Goal: Communication & Community: Answer question/provide support

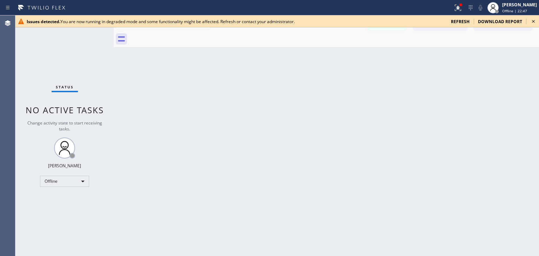
click at [536, 19] on icon at bounding box center [533, 21] width 8 height 8
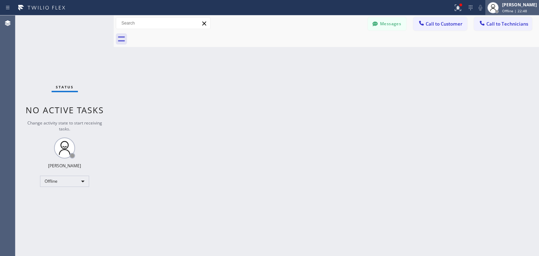
click at [524, 9] on span "Offline | 22:48" at bounding box center [514, 10] width 25 height 5
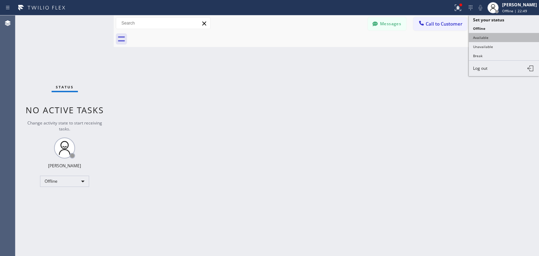
click at [515, 36] on button "Available" at bounding box center [503, 37] width 70 height 9
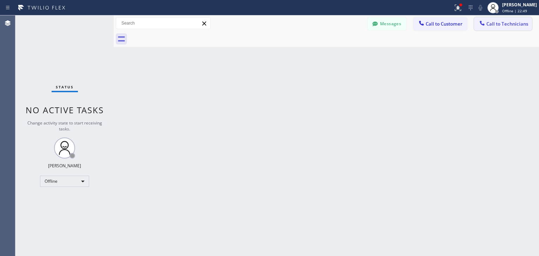
click at [515, 26] on span "Call to Technicians" at bounding box center [507, 24] width 42 height 6
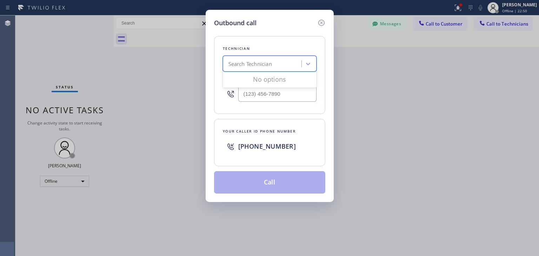
click at [254, 62] on div "Search Technician" at bounding box center [249, 64] width 43 height 8
type input "sultan"
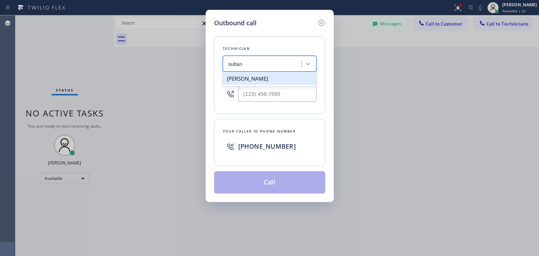
click at [277, 80] on div "[PERSON_NAME]" at bounding box center [270, 78] width 94 height 13
type input "[PHONE_NUMBER]"
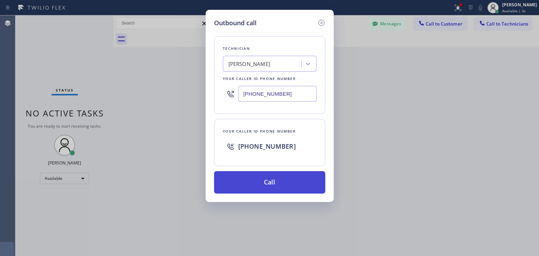
click at [268, 192] on button "Call" at bounding box center [269, 182] width 111 height 22
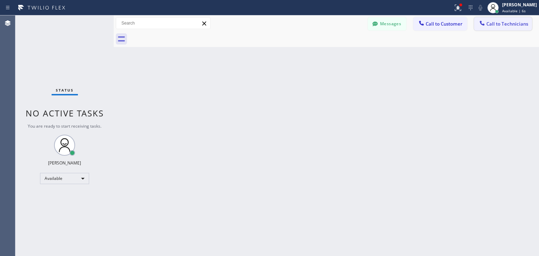
click at [522, 18] on button "Call to Technicians" at bounding box center [503, 23] width 58 height 13
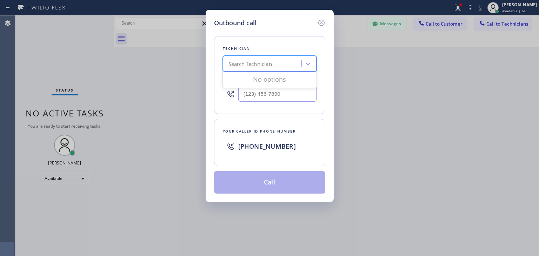
click at [244, 69] on div "Search Technician" at bounding box center [263, 64] width 76 height 12
type input "sultan"
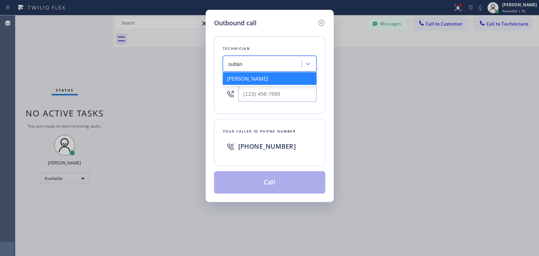
click at [291, 80] on div "[PERSON_NAME]" at bounding box center [270, 78] width 94 height 13
type input "[PHONE_NUMBER]"
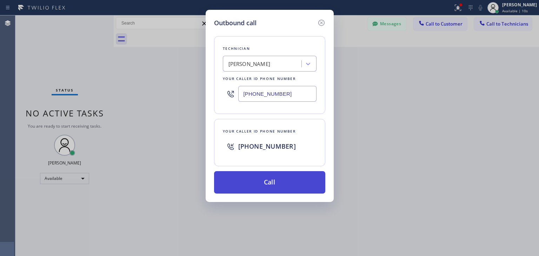
click at [268, 192] on button "Call" at bounding box center [269, 182] width 111 height 22
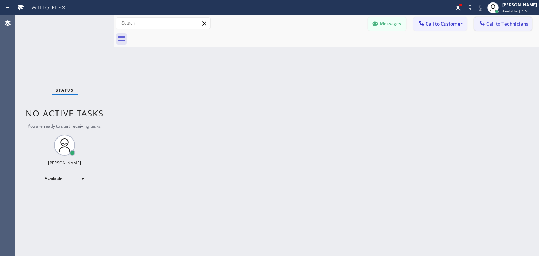
click at [517, 19] on button "Call to Technicians" at bounding box center [503, 23] width 58 height 13
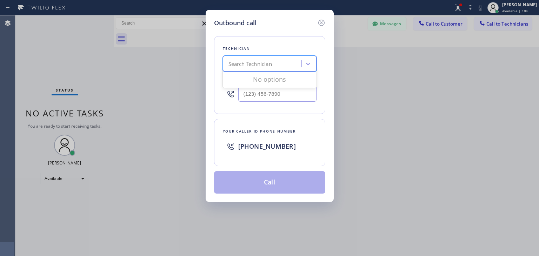
click at [286, 65] on div "Search Technician" at bounding box center [263, 64] width 76 height 12
type input "sultan"
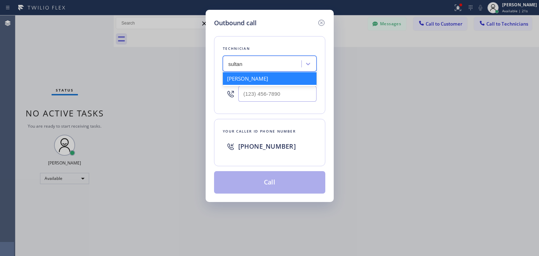
click at [293, 81] on div "[PERSON_NAME]" at bounding box center [270, 78] width 94 height 13
type input "[PHONE_NUMBER]"
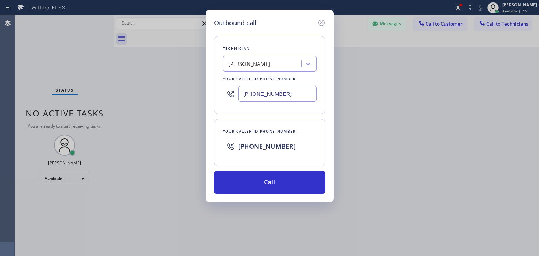
click at [292, 94] on input "[PHONE_NUMBER]" at bounding box center [277, 94] width 78 height 16
click at [324, 24] on icon at bounding box center [321, 23] width 8 height 8
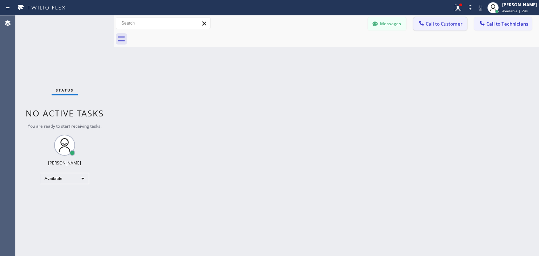
click at [442, 26] on span "Call to Customer" at bounding box center [443, 24] width 37 height 6
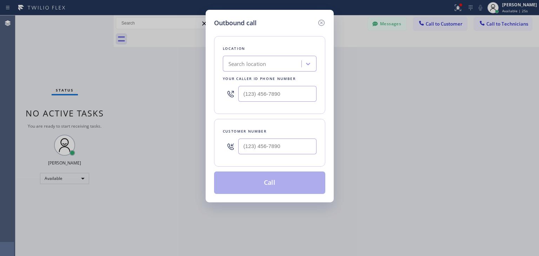
drag, startPoint x: 290, startPoint y: 135, endPoint x: 290, endPoint y: 152, distance: 16.8
click at [290, 152] on div at bounding box center [277, 146] width 78 height 23
click at [290, 152] on input "(___) ___-____" at bounding box center [277, 147] width 78 height 16
paste input "773) 272-5727"
type input "[PHONE_NUMBER]"
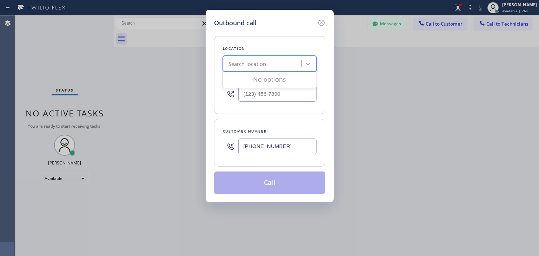
click at [274, 67] on div "Search location" at bounding box center [263, 64] width 76 height 12
type input "5 star"
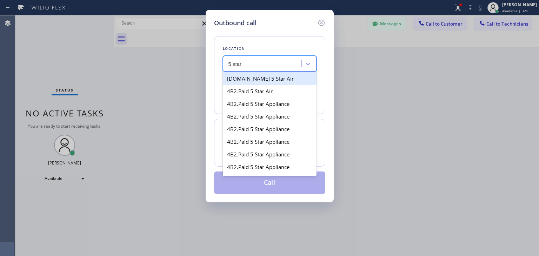
click at [281, 84] on div "[DOMAIN_NAME] 5 Star Air" at bounding box center [270, 78] width 94 height 13
type input "[PHONE_NUMBER]"
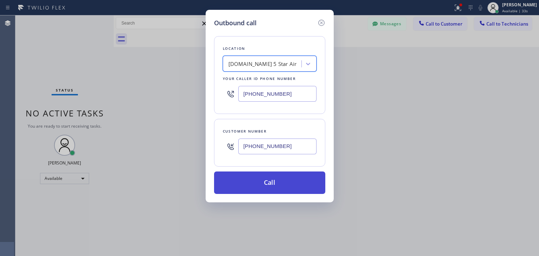
click at [278, 187] on button "Call" at bounding box center [269, 182] width 111 height 22
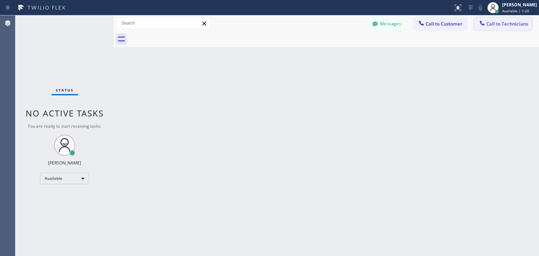
click at [497, 30] on button "Call to Technicians" at bounding box center [503, 23] width 58 height 13
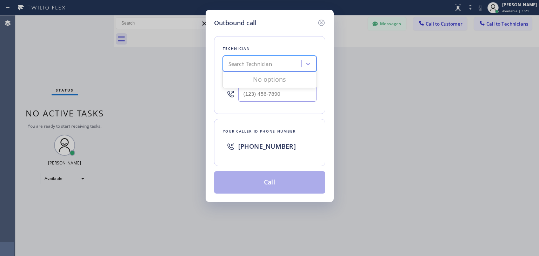
click at [251, 56] on div "Search Technician" at bounding box center [270, 64] width 94 height 16
type input "sultan"
click at [299, 76] on div "[PERSON_NAME]" at bounding box center [270, 78] width 94 height 13
type input "[PHONE_NUMBER]"
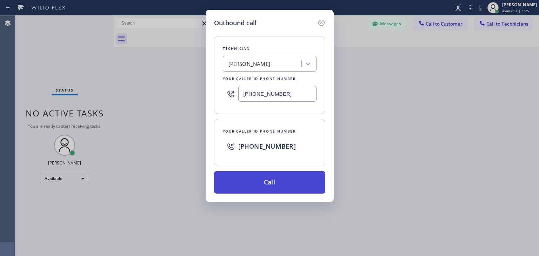
click at [268, 188] on button "Call" at bounding box center [269, 182] width 111 height 22
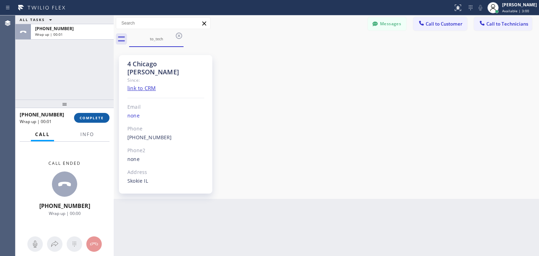
click at [94, 119] on span "COMPLETE" at bounding box center [92, 117] width 24 height 5
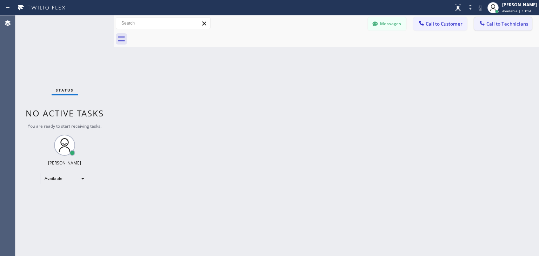
click at [522, 21] on span "Call to Technicians" at bounding box center [507, 24] width 42 height 6
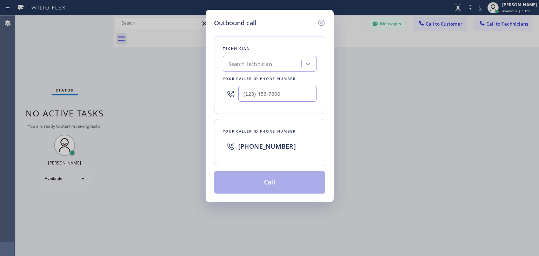
click at [289, 73] on div "Technician Search Technician Your caller id phone number" at bounding box center [269, 75] width 111 height 78
click at [287, 72] on div "Technician Search Technician Your caller id phone number" at bounding box center [269, 75] width 111 height 78
click at [271, 66] on div "Search Technician" at bounding box center [249, 64] width 43 height 8
type input "vitalii"
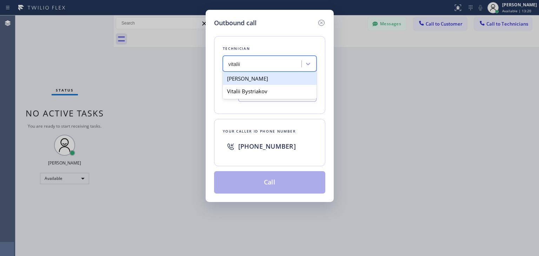
click at [286, 83] on div "Vitalii Tomash" at bounding box center [270, 78] width 94 height 13
type input "(786) 527-4114"
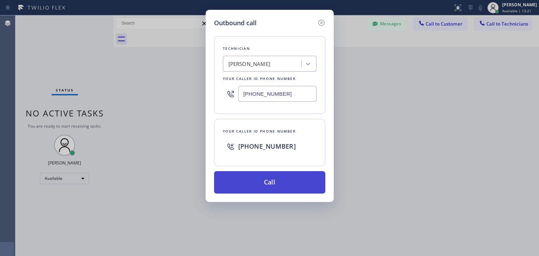
drag, startPoint x: 278, startPoint y: 205, endPoint x: 299, endPoint y: 181, distance: 32.1
click at [299, 181] on div "Outbound call Technician Vitalii Tomash Your caller id phone number (786) 527-4…" at bounding box center [269, 128] width 539 height 256
click at [299, 181] on button "Call" at bounding box center [269, 182] width 111 height 22
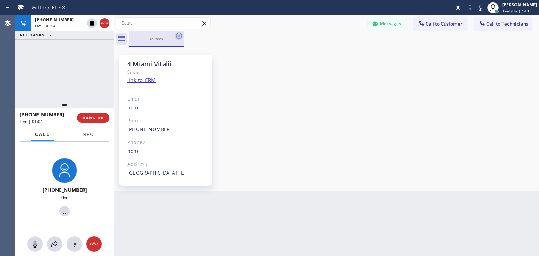
click at [182, 37] on icon at bounding box center [179, 36] width 8 height 8
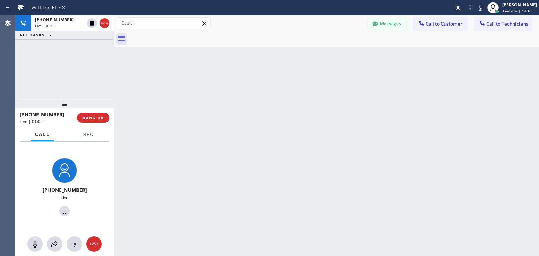
click at [348, 255] on div "Back to Dashboard Change Sender ID Customers Technicians JC Jeff Cosgriff 08/20…" at bounding box center [326, 135] width 425 height 241
click at [32, 246] on icon at bounding box center [35, 244] width 8 height 8
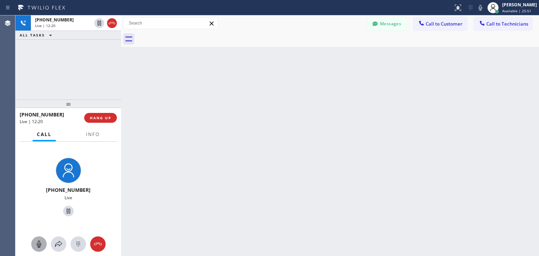
drag, startPoint x: 113, startPoint y: 79, endPoint x: 121, endPoint y: 80, distance: 7.8
click at [121, 80] on div at bounding box center [121, 135] width 0 height 241
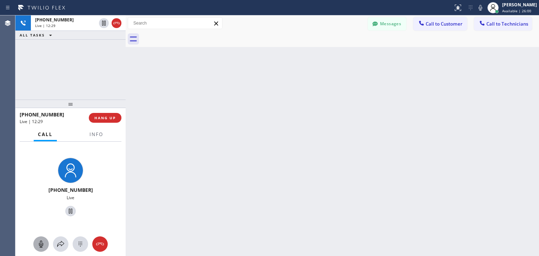
drag, startPoint x: 119, startPoint y: 67, endPoint x: 124, endPoint y: 68, distance: 4.6
click at [126, 68] on div at bounding box center [126, 135] width 0 height 241
click at [115, 116] on span "HANG UP" at bounding box center [105, 117] width 21 height 5
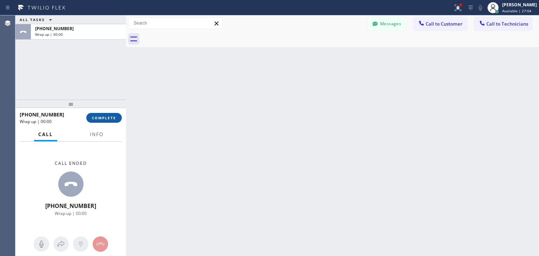
click at [115, 116] on span "COMPLETE" at bounding box center [104, 117] width 24 height 5
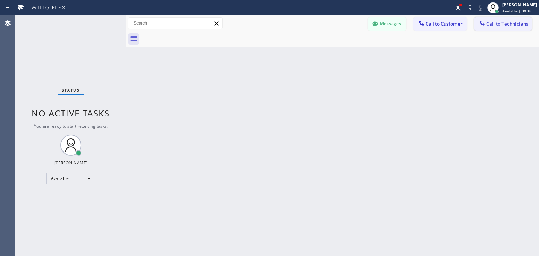
click at [493, 27] on span "Call to Technicians" at bounding box center [507, 24] width 42 height 6
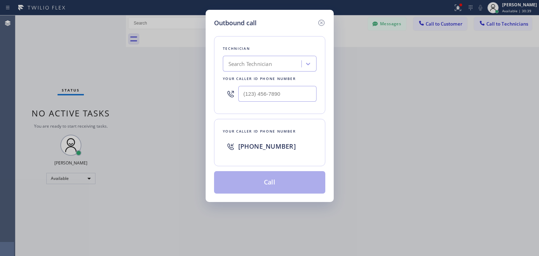
click at [292, 60] on div "Search Technician d" at bounding box center [270, 64] width 94 height 16
type input "dan"
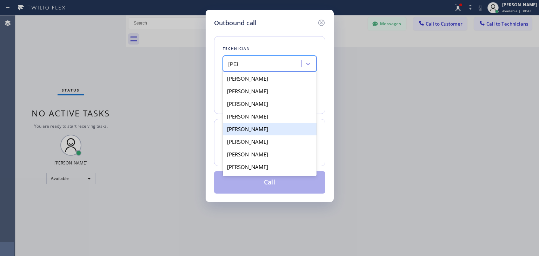
click at [281, 127] on div "[PERSON_NAME]" at bounding box center [270, 129] width 94 height 13
type input "(415) 505-0900"
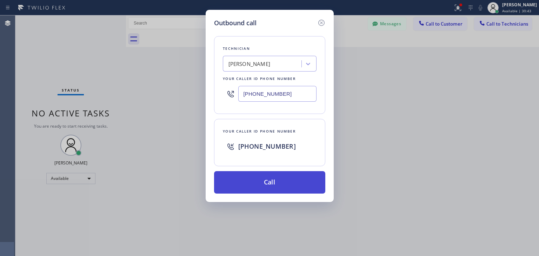
click at [276, 182] on button "Call" at bounding box center [269, 182] width 111 height 22
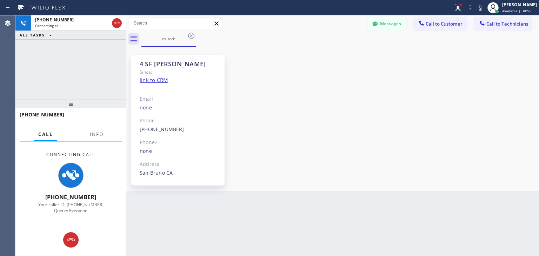
scroll to position [6683, 0]
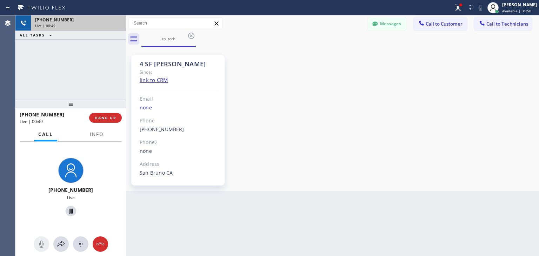
click at [115, 23] on div "Live | 00:49" at bounding box center [78, 25] width 87 height 5
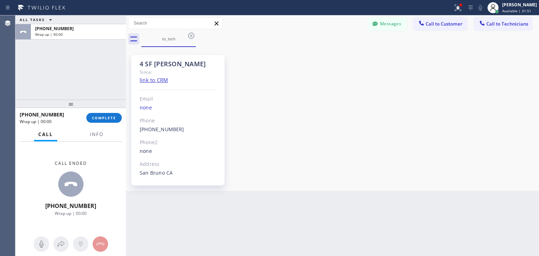
click at [115, 23] on div "ALL TASKS ALL TASKS ACTIVE TASKS TASKS IN WRAP UP +14155050900 Wrap up | 00:00" at bounding box center [70, 27] width 110 height 24
click at [107, 116] on span "COMPLETE" at bounding box center [104, 117] width 24 height 5
